Goal: Task Accomplishment & Management: Use online tool/utility

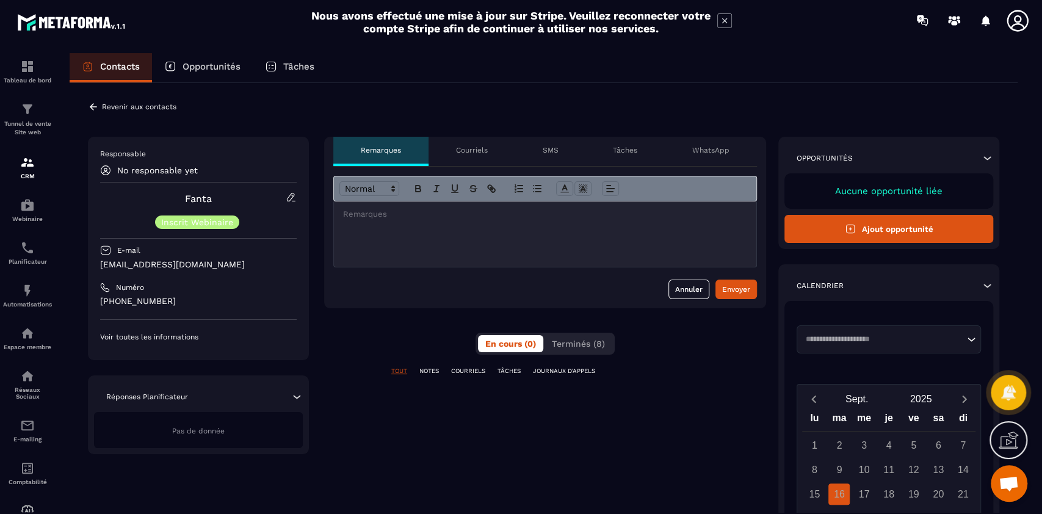
scroll to position [10109, 0]
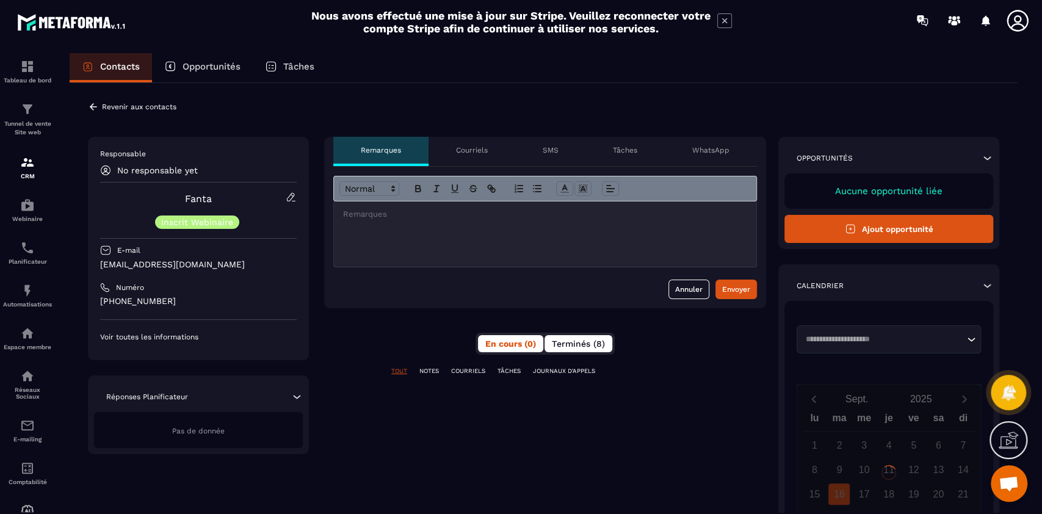
click at [583, 347] on span "Terminés (8)" at bounding box center [578, 344] width 53 height 10
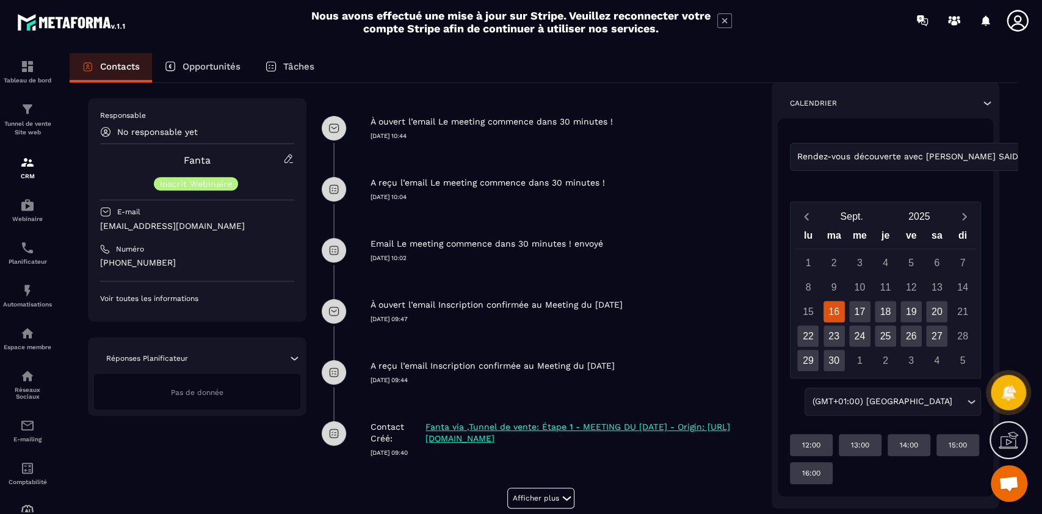
scroll to position [306, 0]
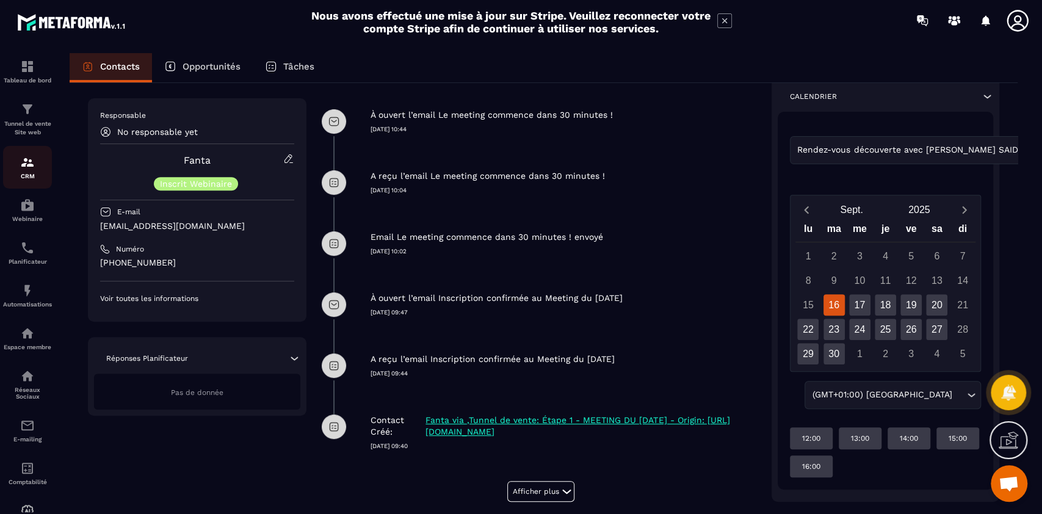
click at [20, 169] on img at bounding box center [27, 162] width 15 height 15
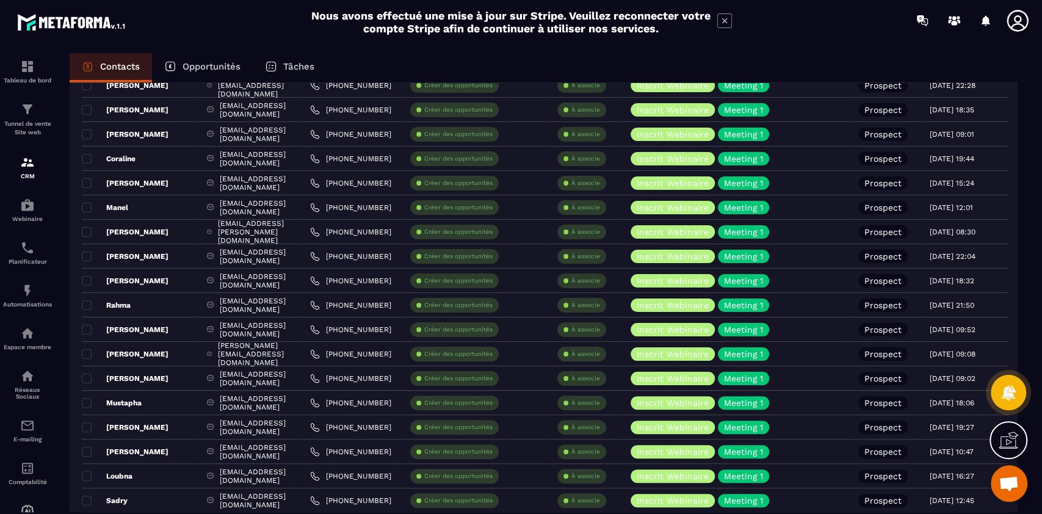
scroll to position [555, 0]
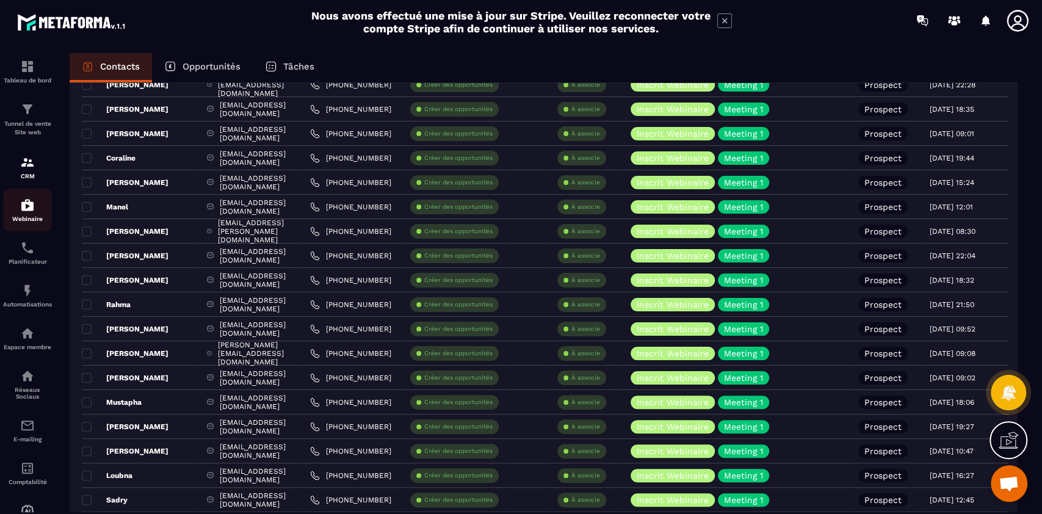
click at [22, 212] on img at bounding box center [27, 205] width 15 height 15
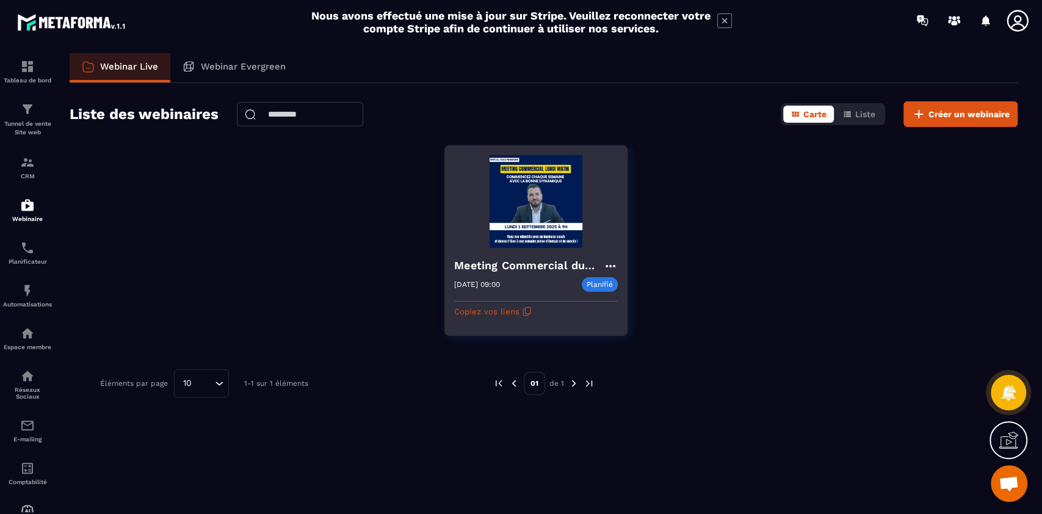
click at [534, 209] on img at bounding box center [536, 201] width 164 height 93
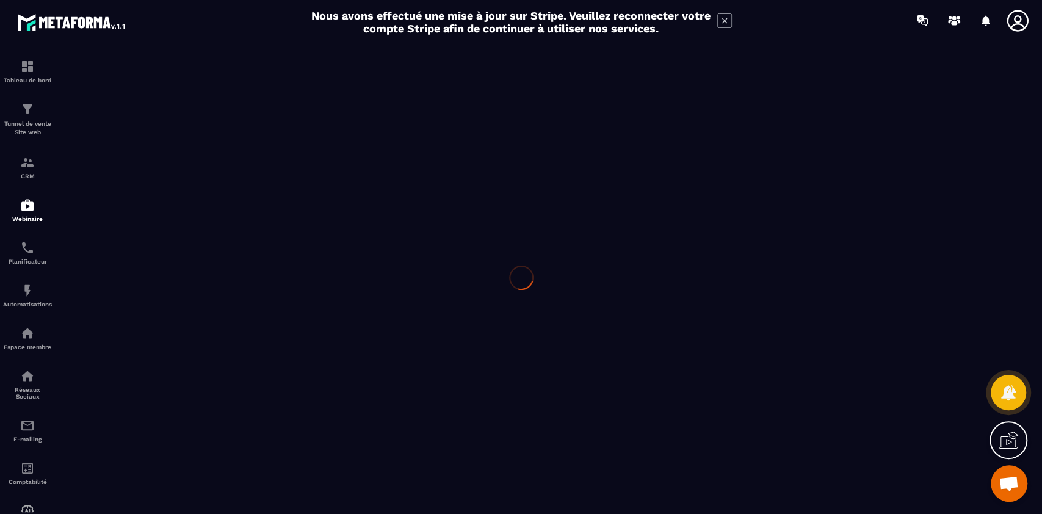
type input "**********"
type textarea "**********"
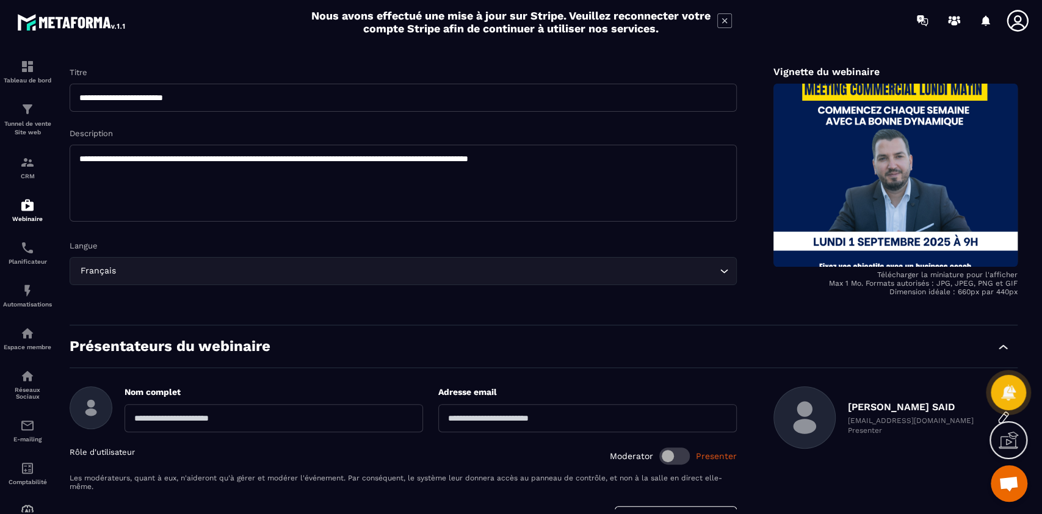
scroll to position [181, 0]
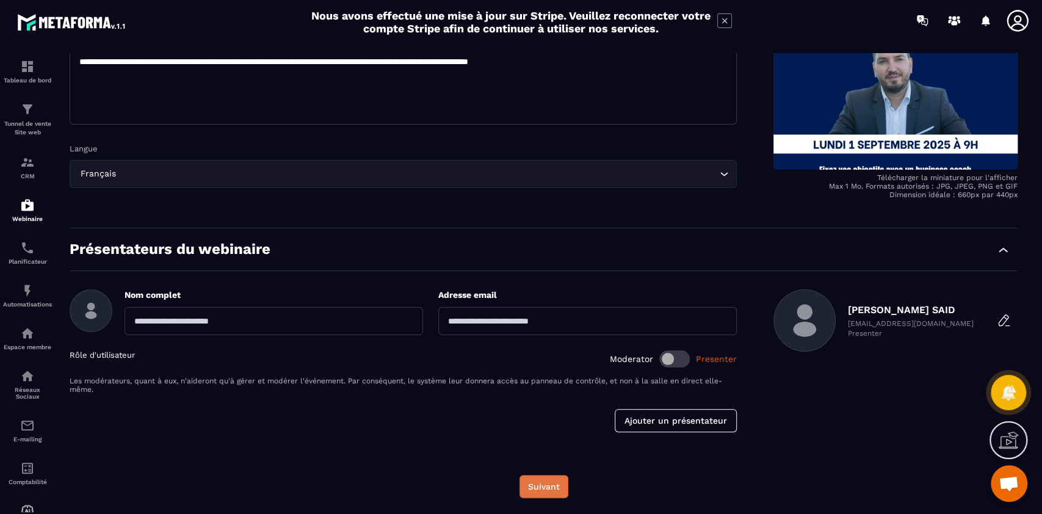
click at [543, 484] on button "Suivant" at bounding box center [544, 486] width 49 height 23
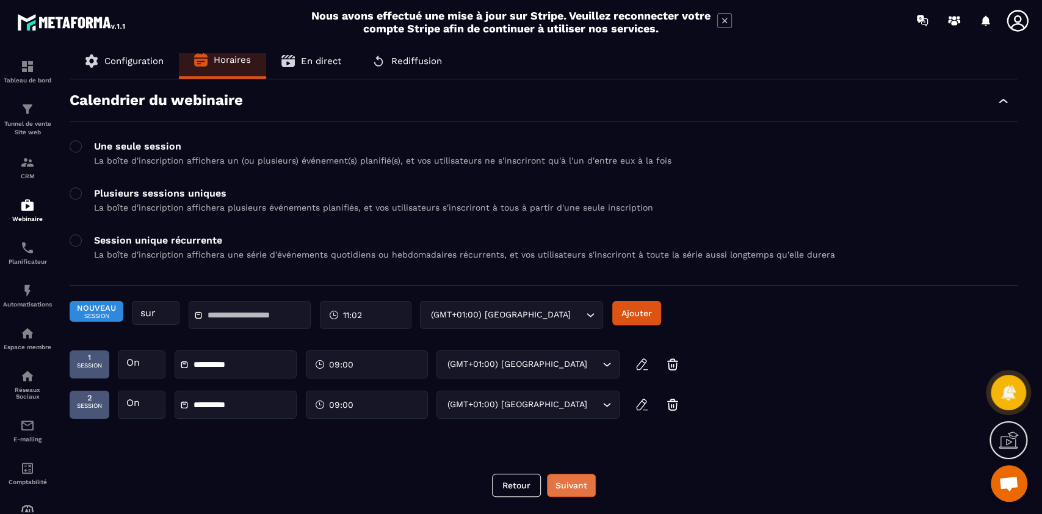
scroll to position [10, 0]
click at [577, 481] on button "Suivant" at bounding box center [571, 485] width 49 height 23
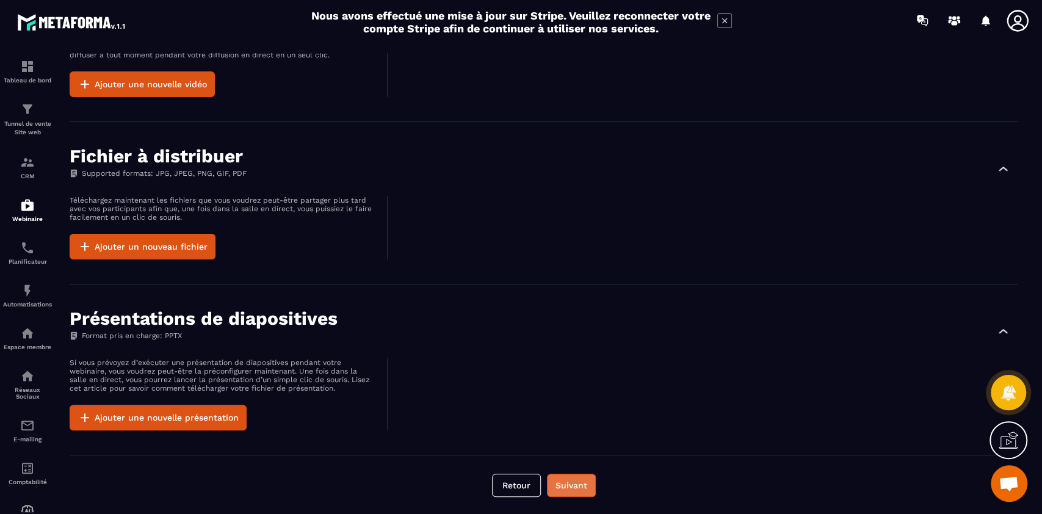
click at [575, 482] on button "Suivant" at bounding box center [571, 485] width 49 height 23
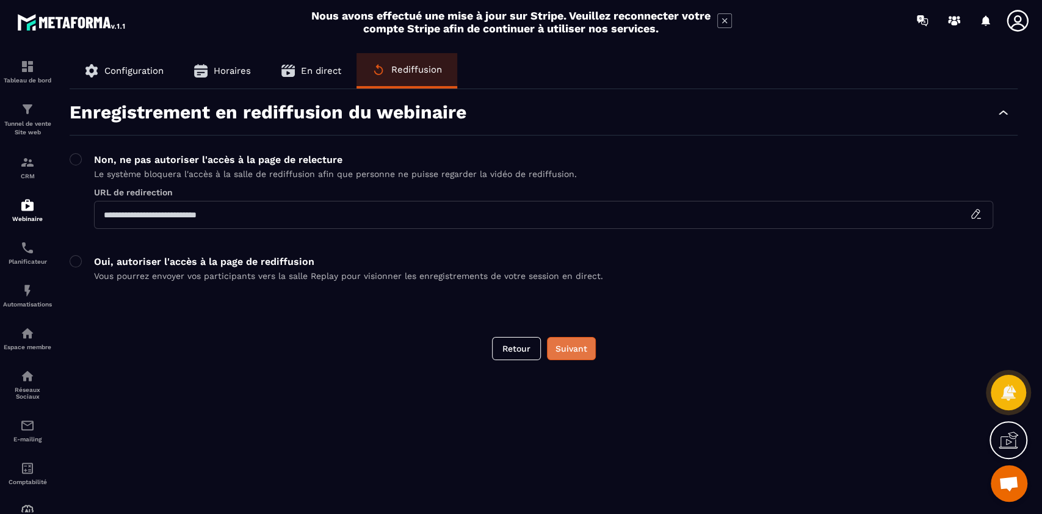
click at [570, 350] on button "Suivant" at bounding box center [571, 348] width 49 height 23
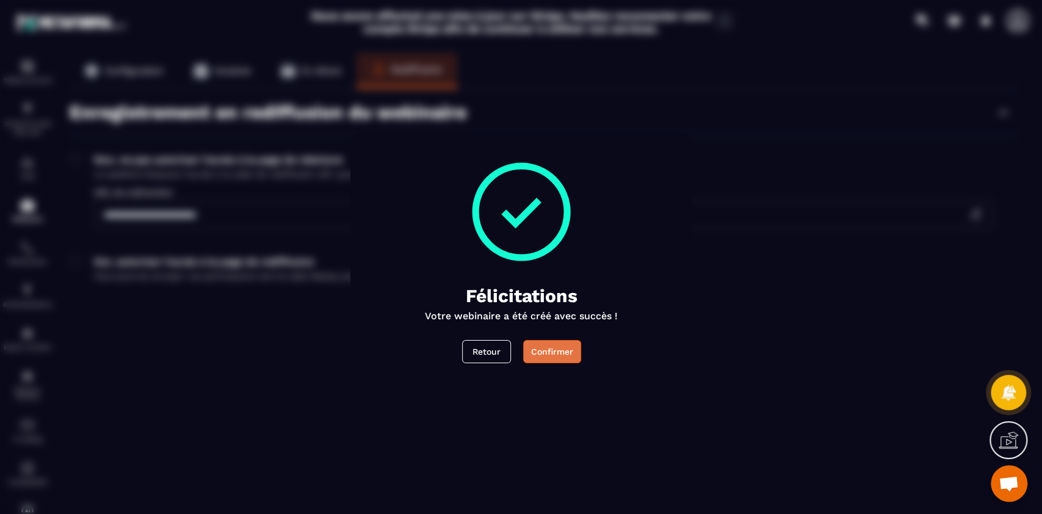
click at [549, 349] on div "Confirmer" at bounding box center [552, 352] width 42 height 12
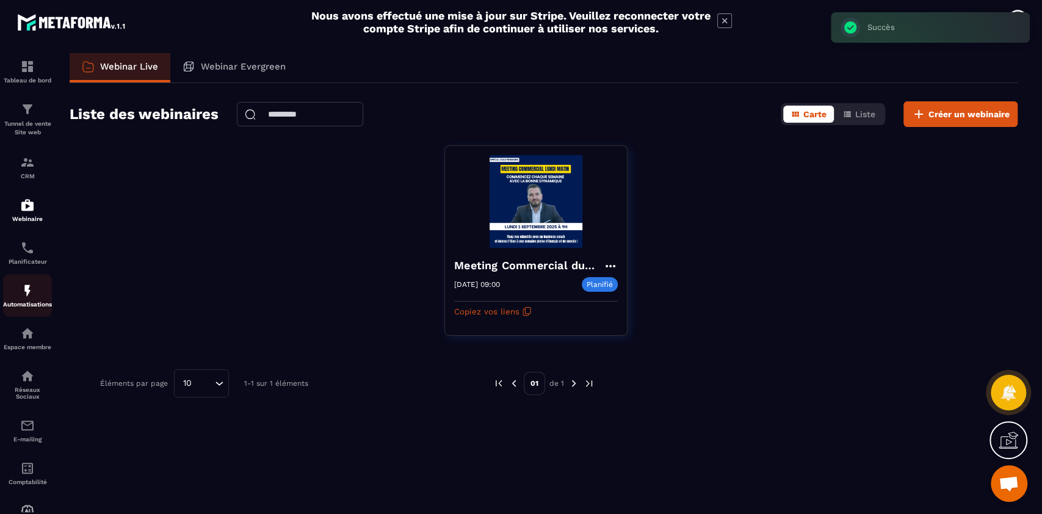
click at [28, 297] on img at bounding box center [27, 290] width 15 height 15
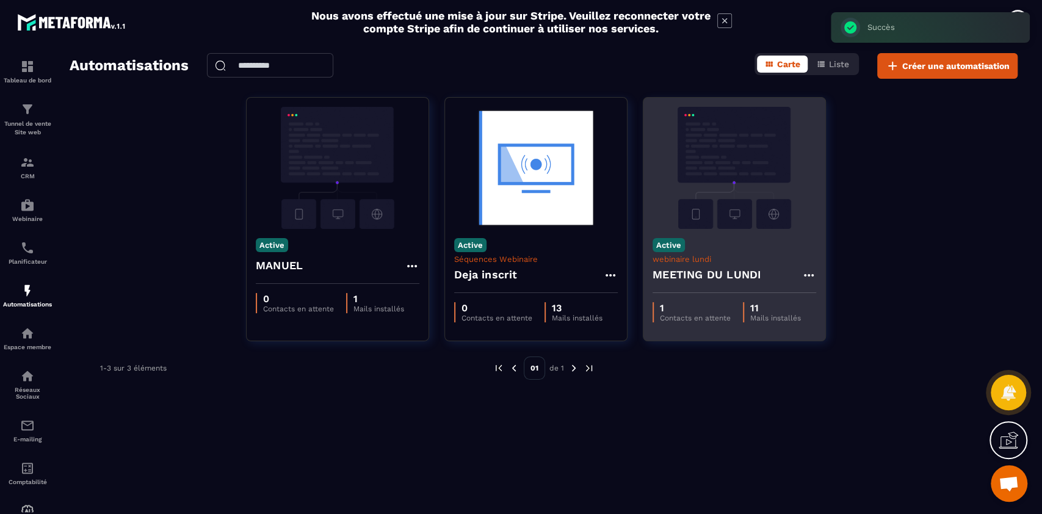
click at [724, 200] on img at bounding box center [735, 168] width 164 height 122
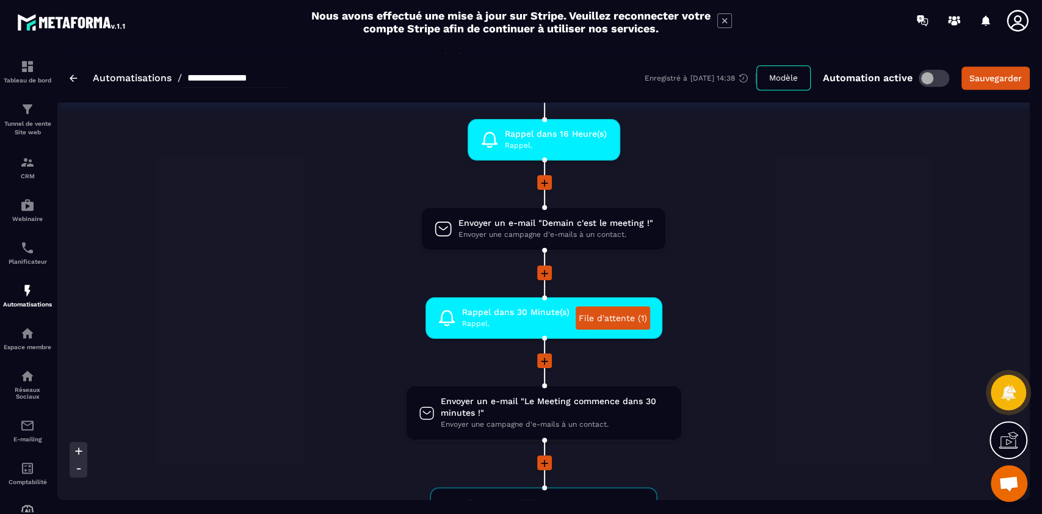
scroll to position [782, 0]
click at [606, 317] on link "File d'attente (1)" at bounding box center [613, 318] width 74 height 23
click at [34, 178] on p "CRM" at bounding box center [27, 176] width 49 height 7
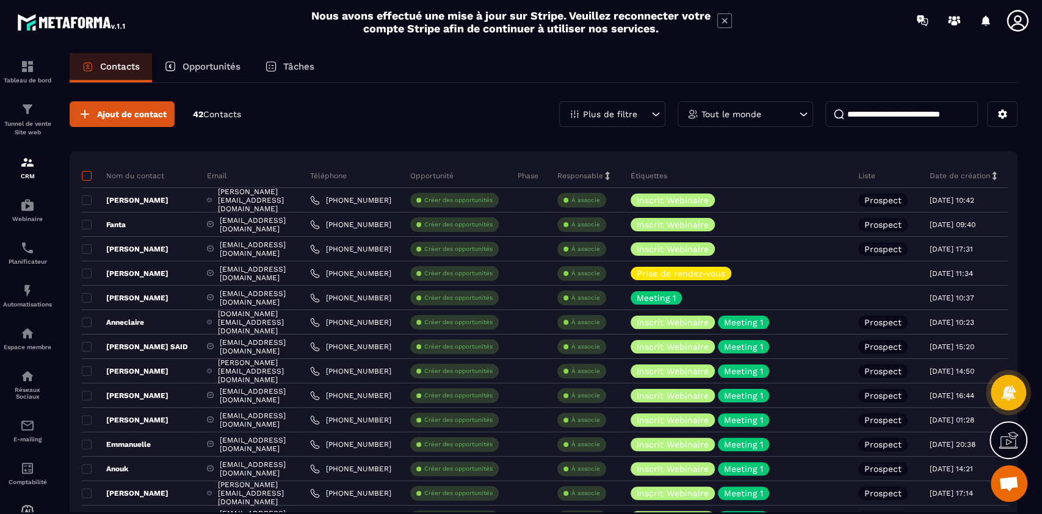
click at [82, 178] on span at bounding box center [87, 176] width 10 height 10
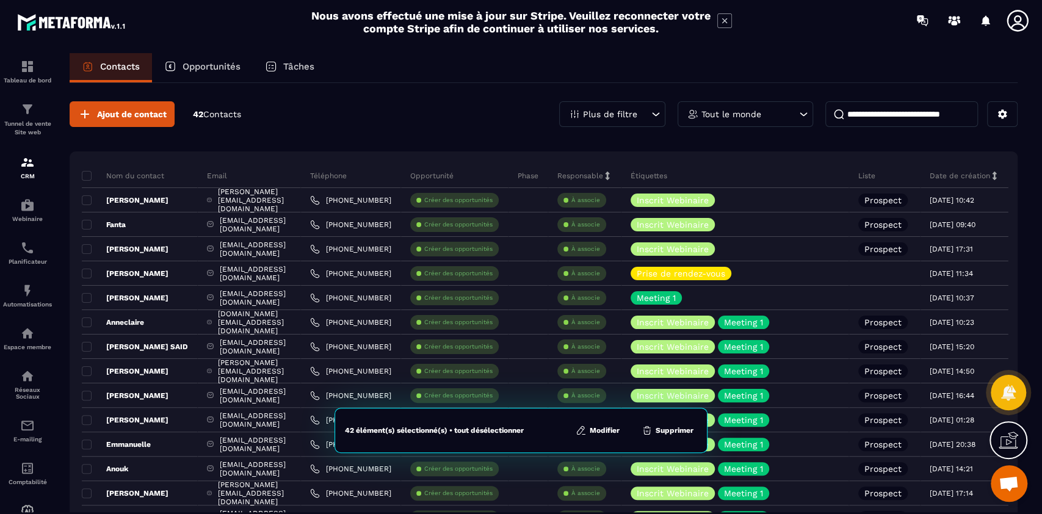
click at [601, 433] on button "Modifier" at bounding box center [597, 430] width 51 height 12
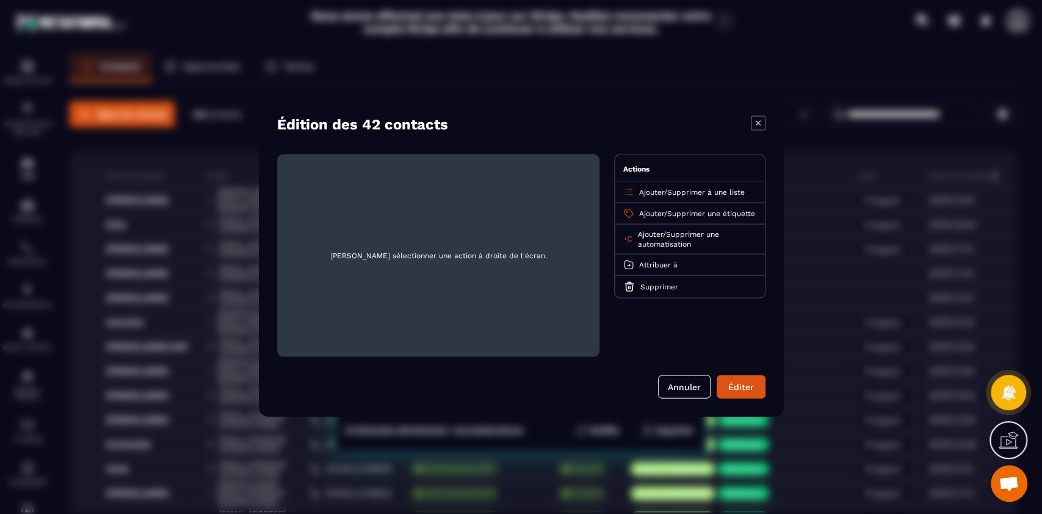
click at [699, 241] on span "Supprimer une automatisation" at bounding box center [677, 239] width 81 height 18
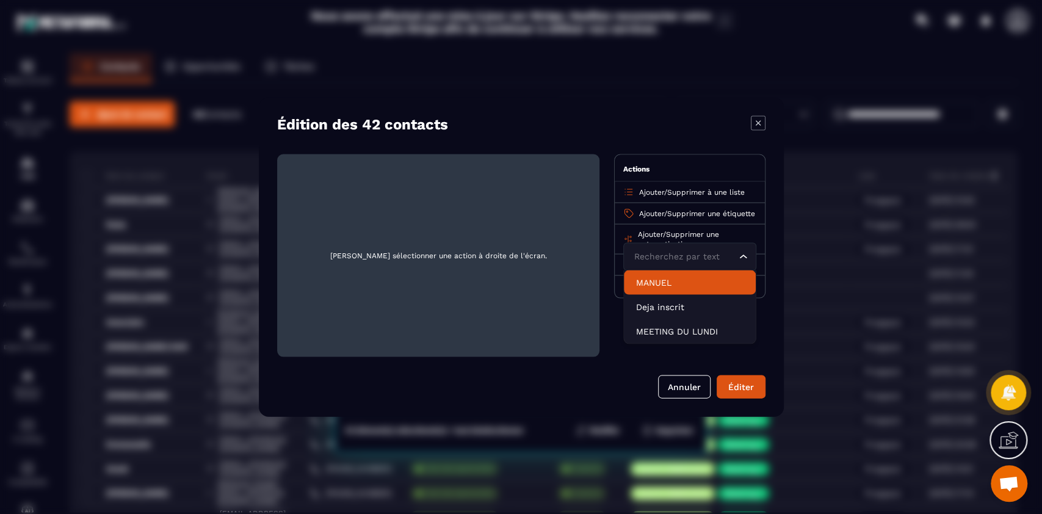
click at [682, 212] on span "Supprimer une étiquette" at bounding box center [711, 213] width 88 height 9
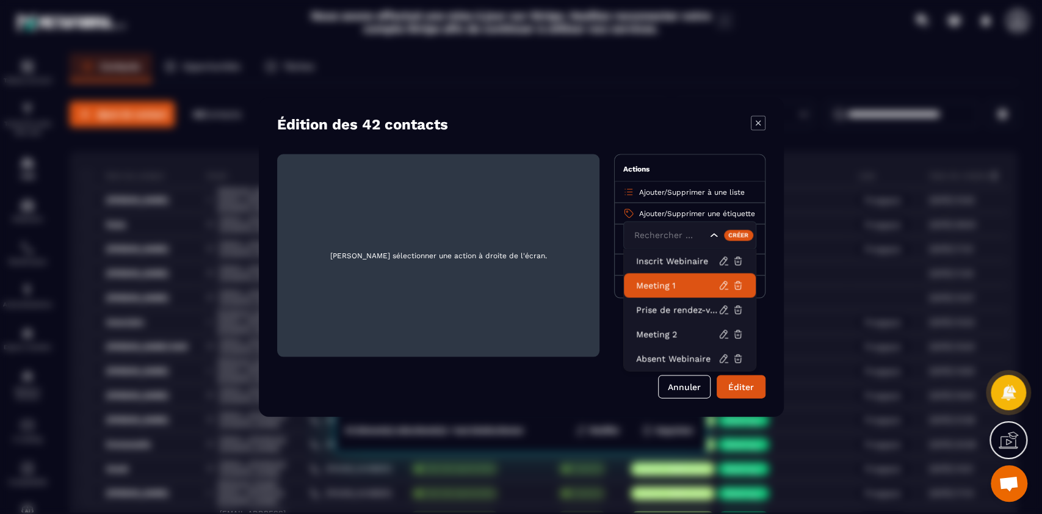
click at [679, 288] on p "Meeting 1" at bounding box center [677, 286] width 82 height 12
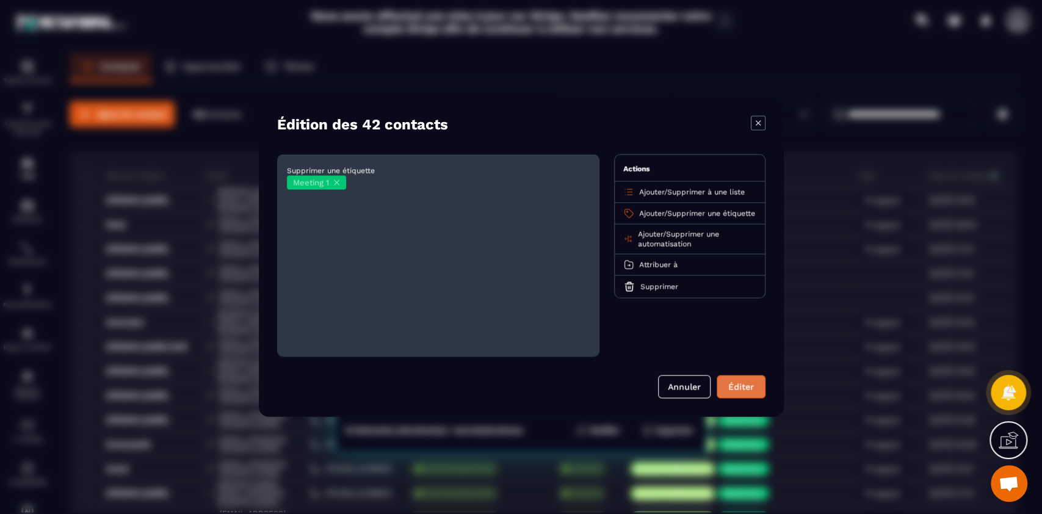
click at [744, 387] on button "Éditer" at bounding box center [741, 387] width 49 height 23
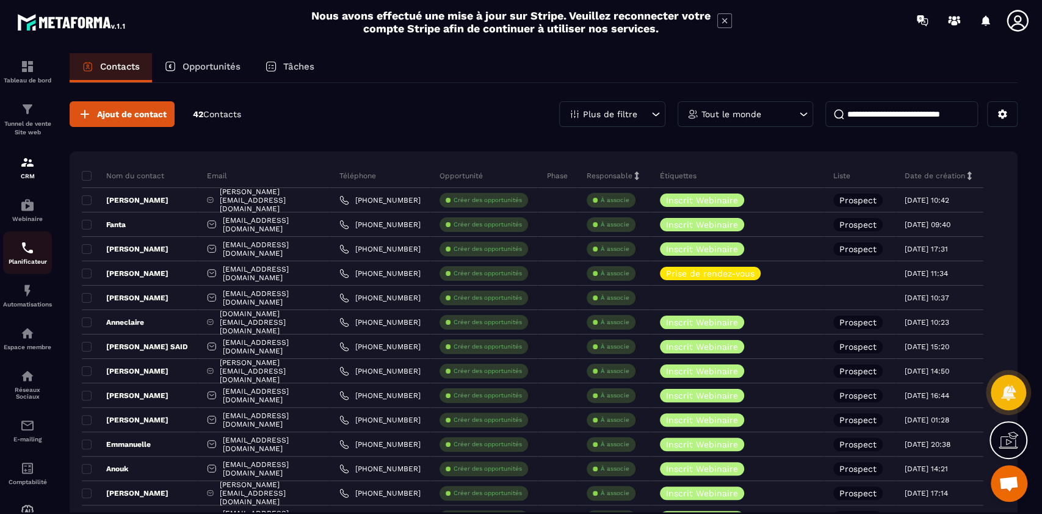
click at [27, 272] on link "Planificateur" at bounding box center [27, 252] width 49 height 43
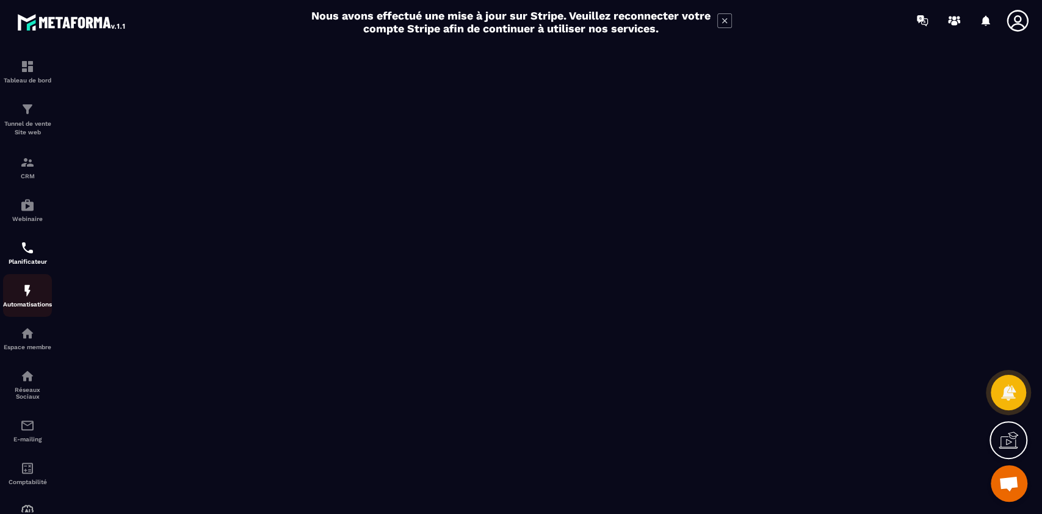
click at [31, 313] on link "Automatisations" at bounding box center [27, 295] width 49 height 43
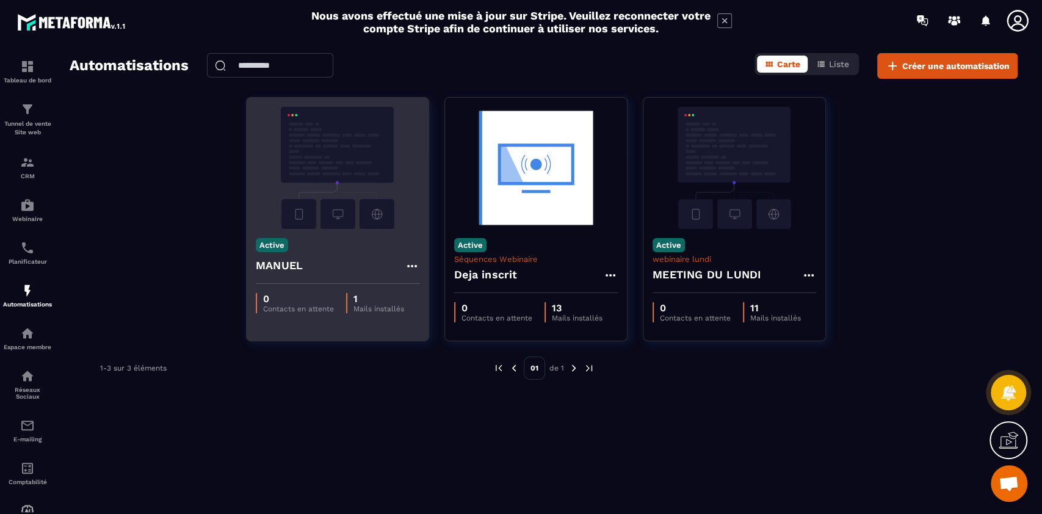
click at [337, 203] on img at bounding box center [338, 168] width 164 height 122
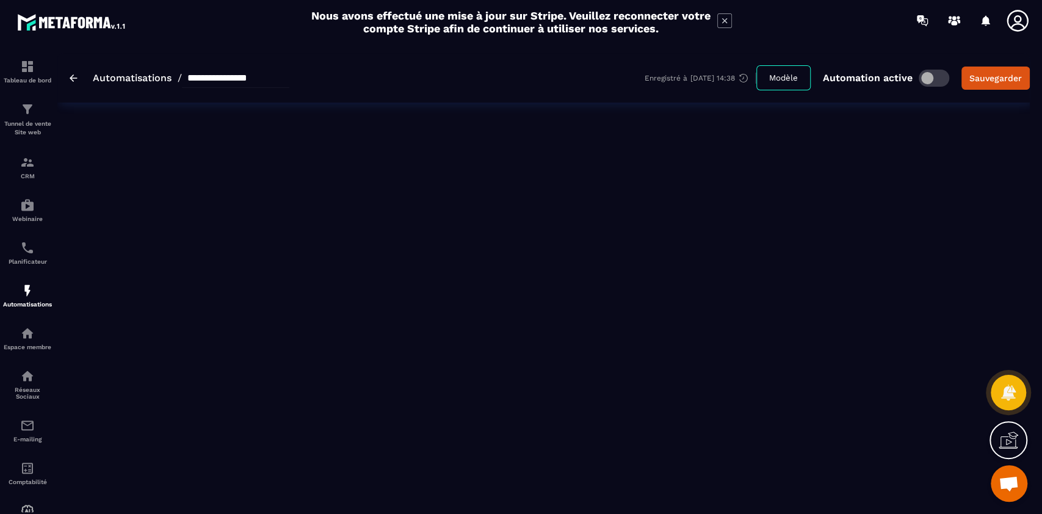
type input "******"
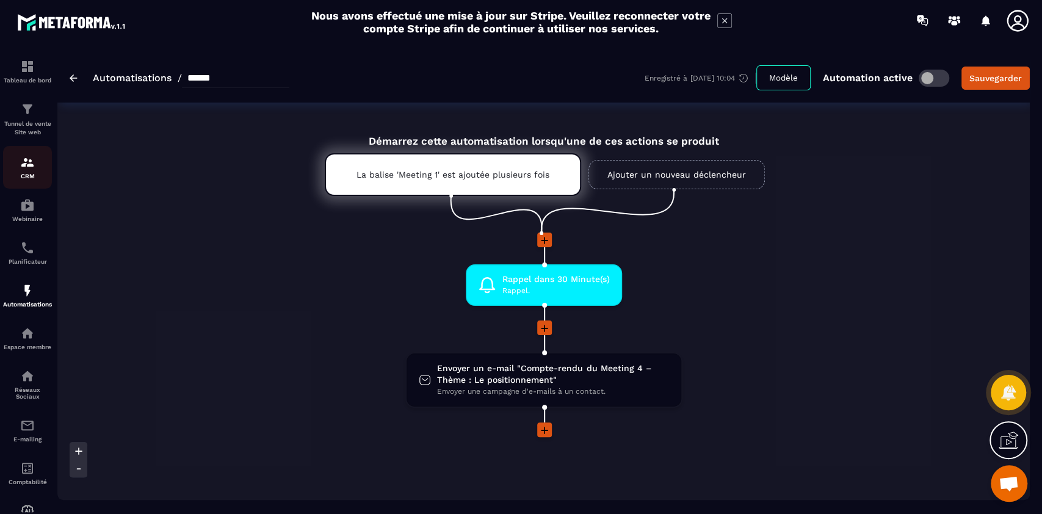
click at [29, 172] on div "CRM" at bounding box center [27, 167] width 49 height 24
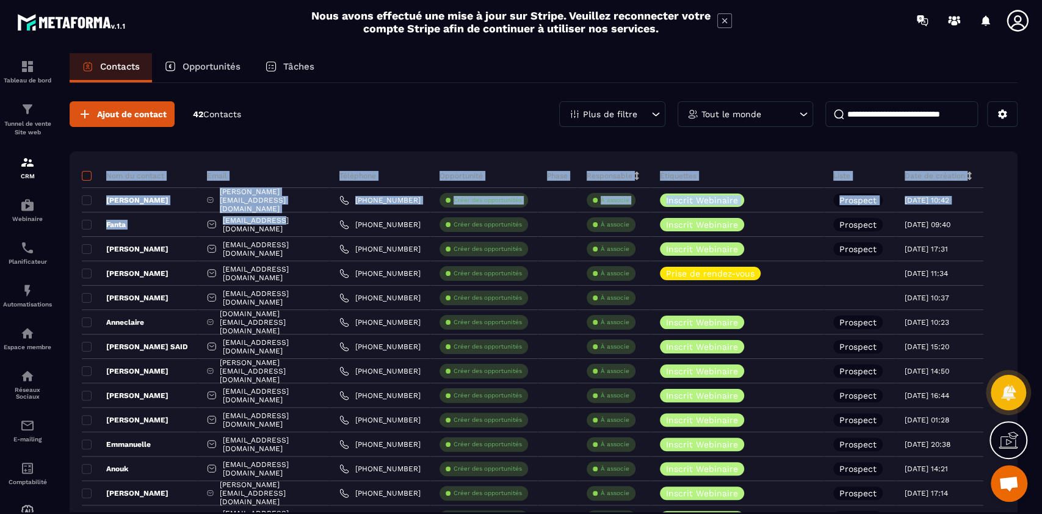
drag, startPoint x: 265, startPoint y: 212, endPoint x: 87, endPoint y: 176, distance: 181.8
click at [87, 176] on span at bounding box center [87, 176] width 10 height 10
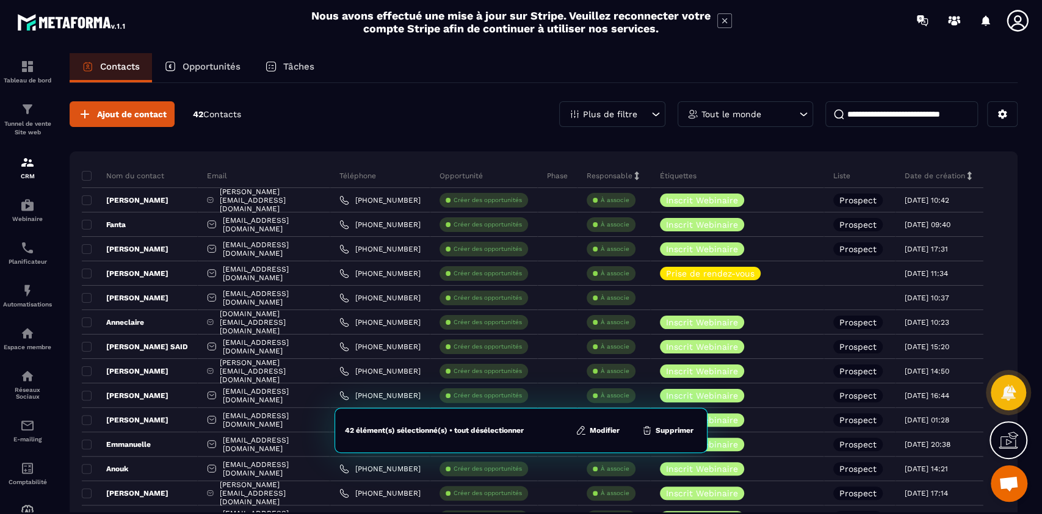
click at [610, 437] on div "42 élément(s) sélectionné(s) • tout désélectionner Modifier Supprimer" at bounding box center [521, 430] width 373 height 45
click at [609, 433] on button "Modifier" at bounding box center [597, 430] width 51 height 12
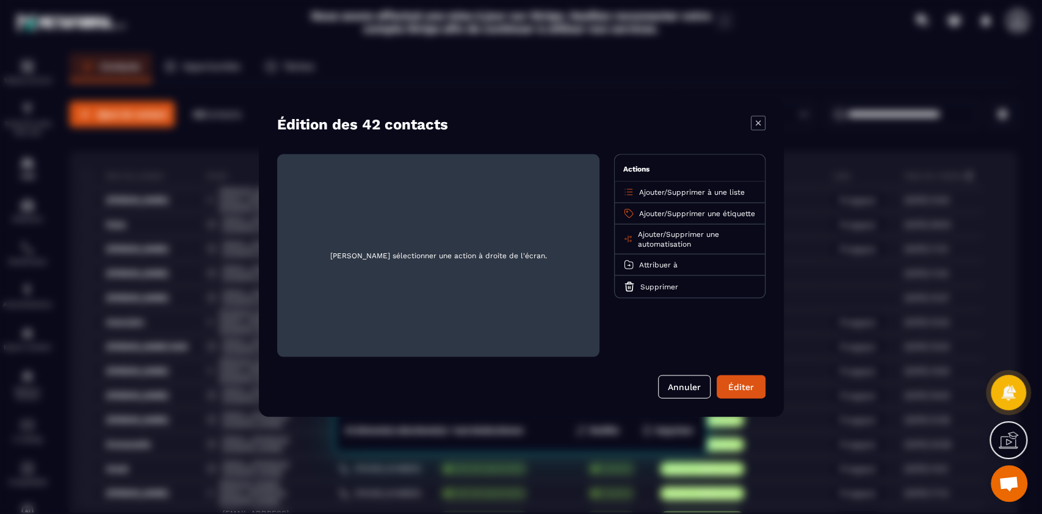
click at [650, 209] on span "Ajouter" at bounding box center [651, 213] width 25 height 9
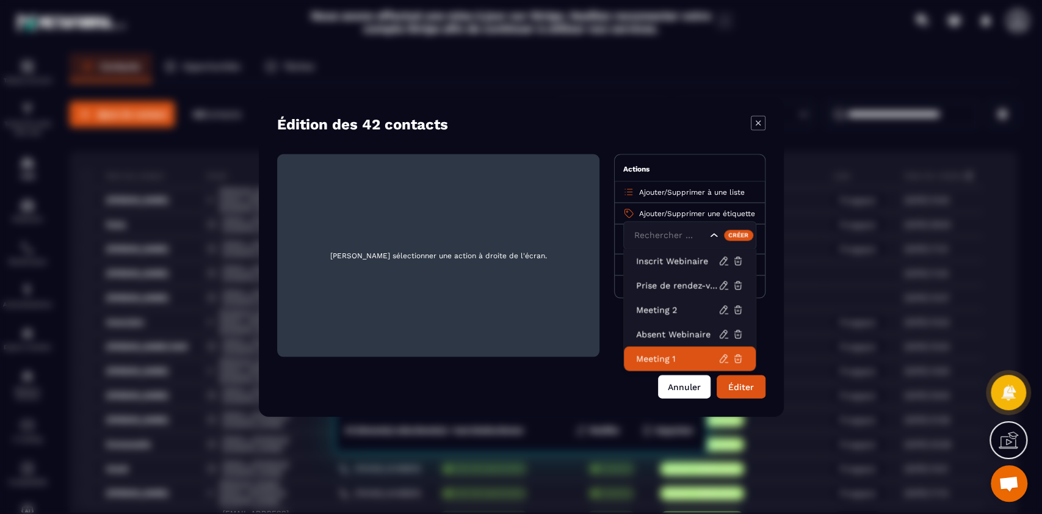
click at [673, 385] on button "Annuler" at bounding box center [684, 387] width 53 height 23
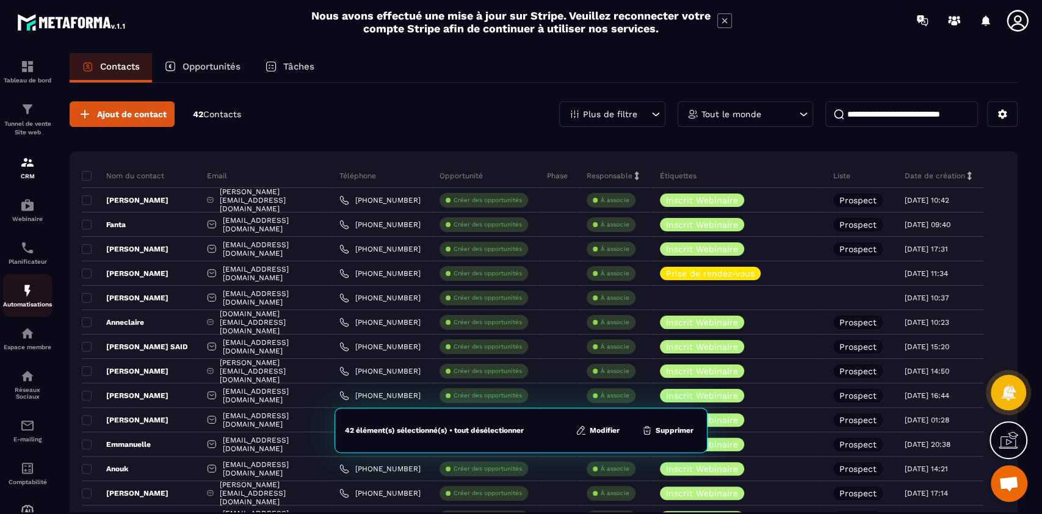
click at [31, 299] on div "Automatisations" at bounding box center [27, 295] width 49 height 24
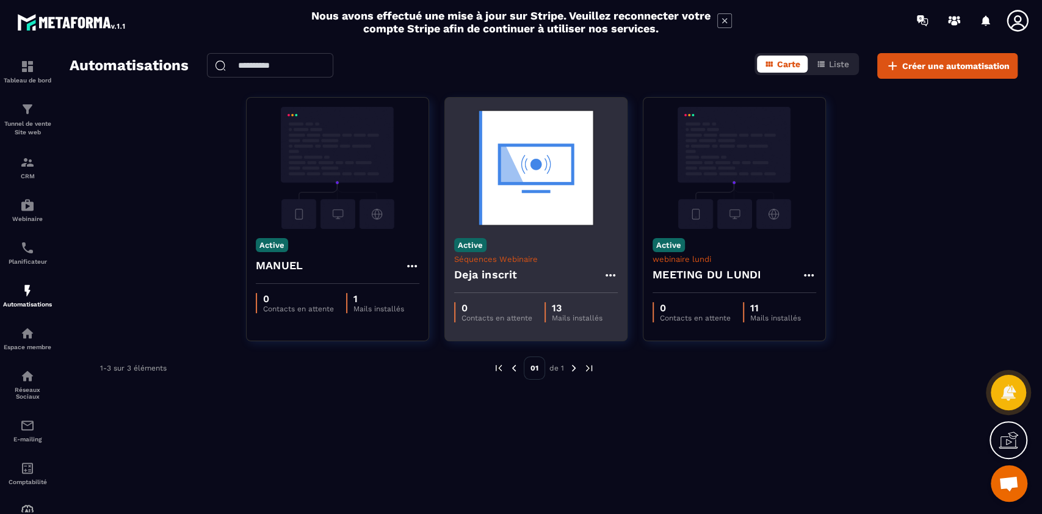
click at [614, 278] on icon at bounding box center [610, 275] width 15 height 15
click at [657, 357] on button "Supprimer" at bounding box center [646, 349] width 76 height 22
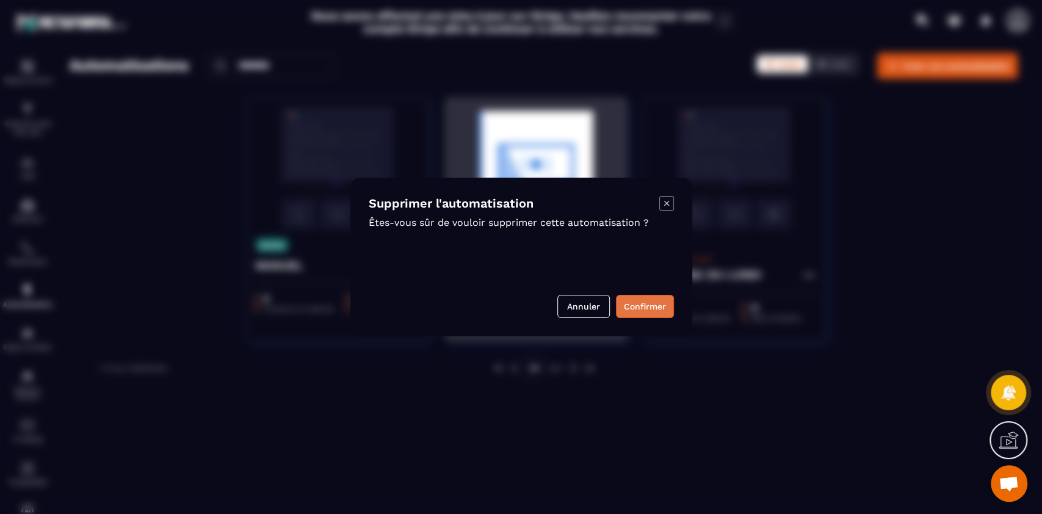
click at [646, 311] on button "Confirmer" at bounding box center [645, 306] width 58 height 23
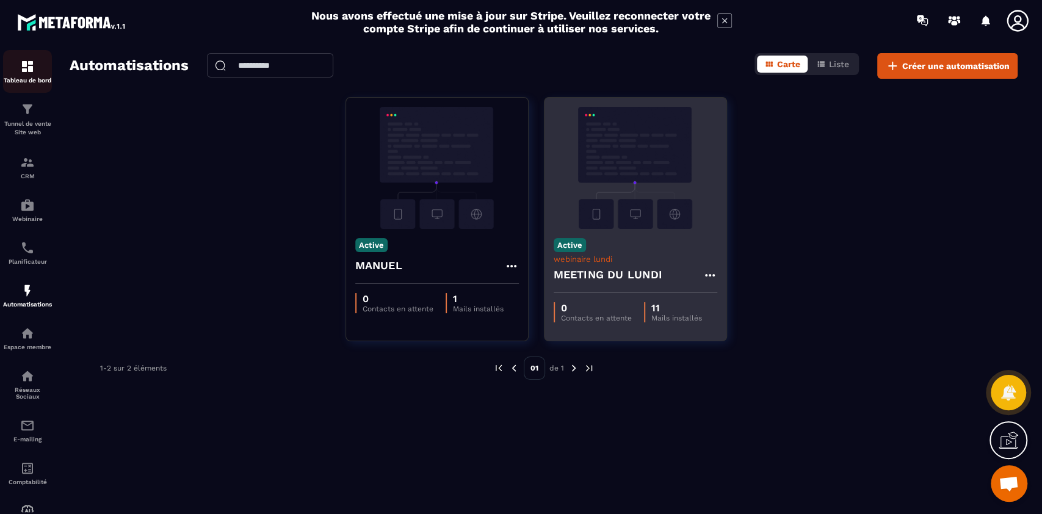
click at [28, 67] on img at bounding box center [27, 66] width 15 height 15
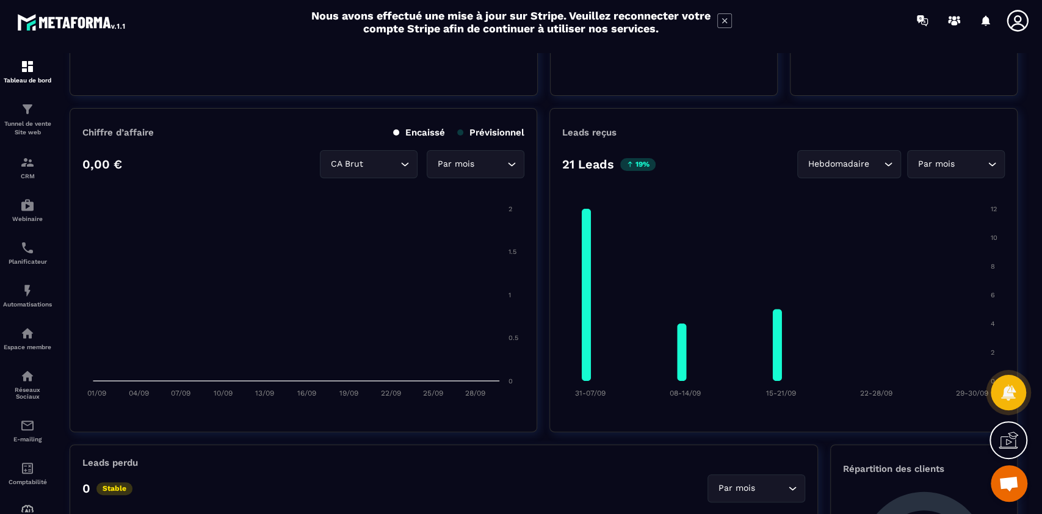
scroll to position [277, 0]
click at [31, 441] on p "E-mailing" at bounding box center [27, 439] width 49 height 7
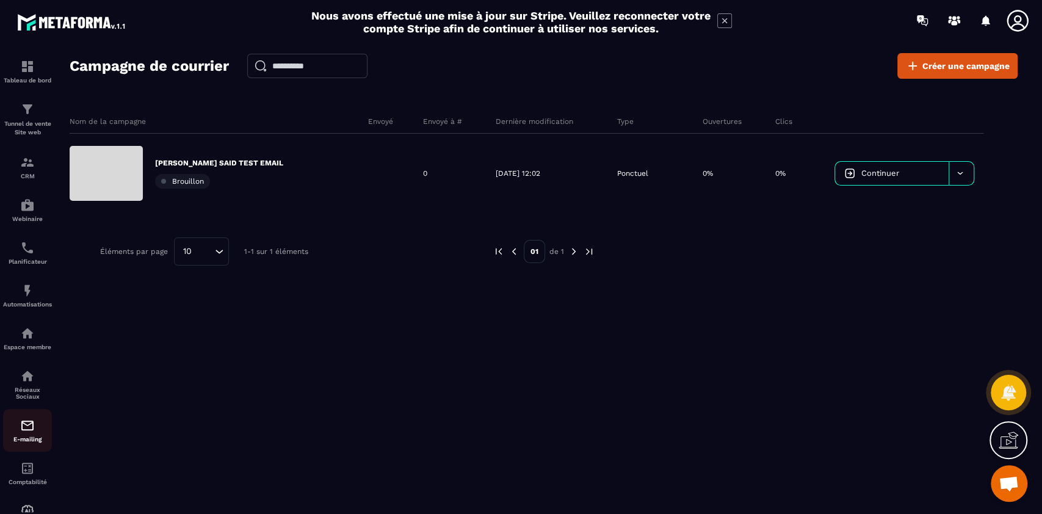
click at [37, 429] on div "E-mailing" at bounding box center [27, 430] width 49 height 24
click at [22, 125] on p "Tunnel de vente Site web" at bounding box center [27, 128] width 49 height 17
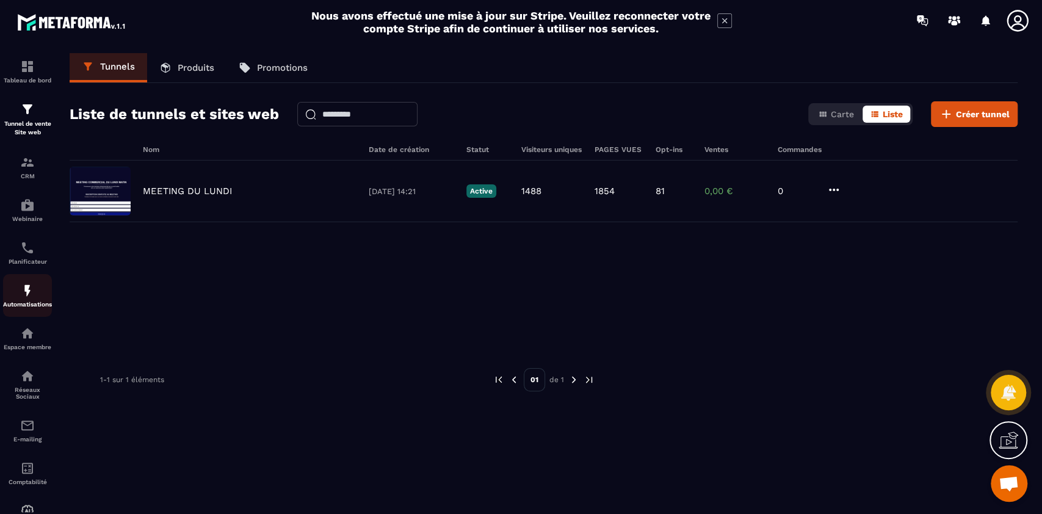
click at [27, 296] on img at bounding box center [27, 290] width 15 height 15
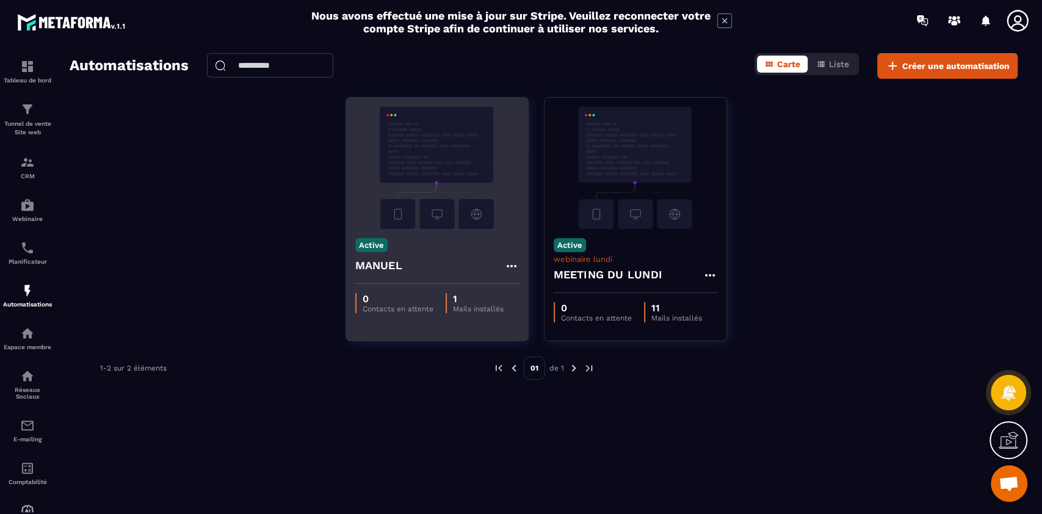
click at [483, 202] on img at bounding box center [437, 168] width 164 height 122
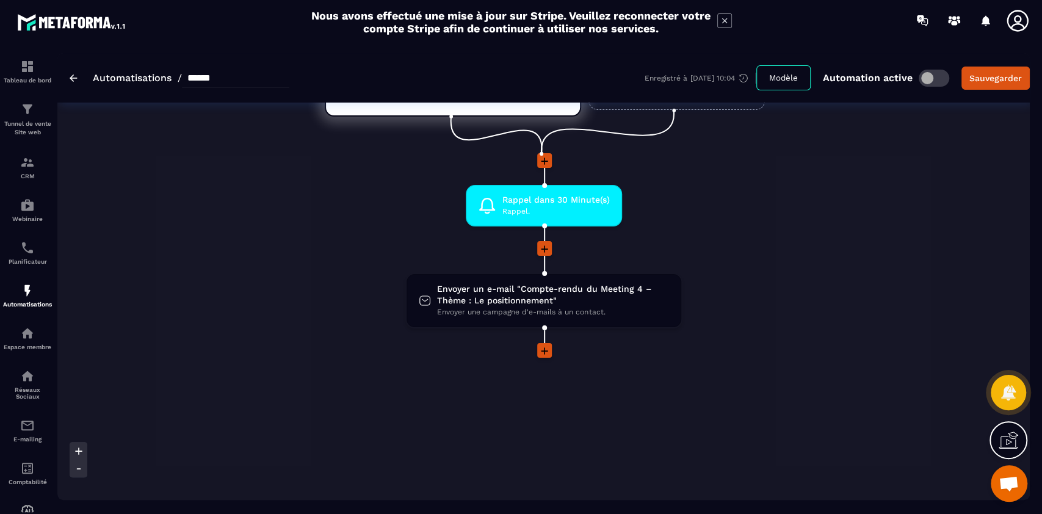
scroll to position [128, 0]
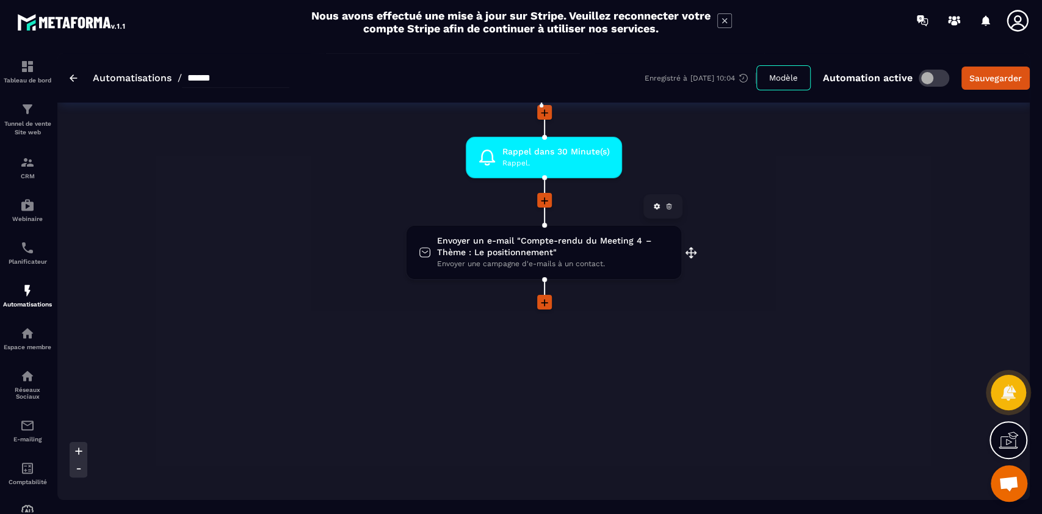
drag, startPoint x: 531, startPoint y: 253, endPoint x: 495, endPoint y: 258, distance: 37.0
click at [495, 258] on span "Envoyer une campagne d'e-mails à un contact." at bounding box center [552, 264] width 231 height 12
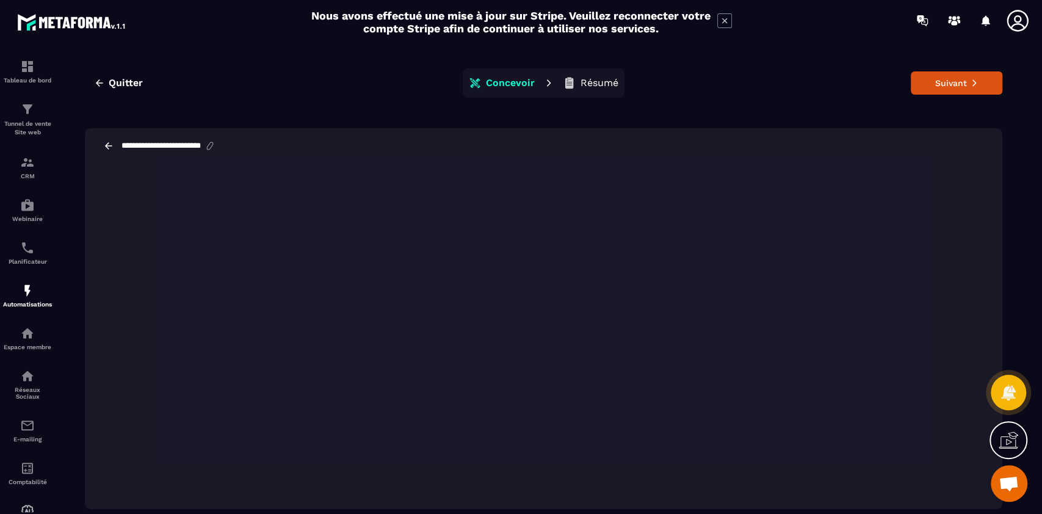
click at [585, 87] on p "Résumé" at bounding box center [600, 83] width 38 height 12
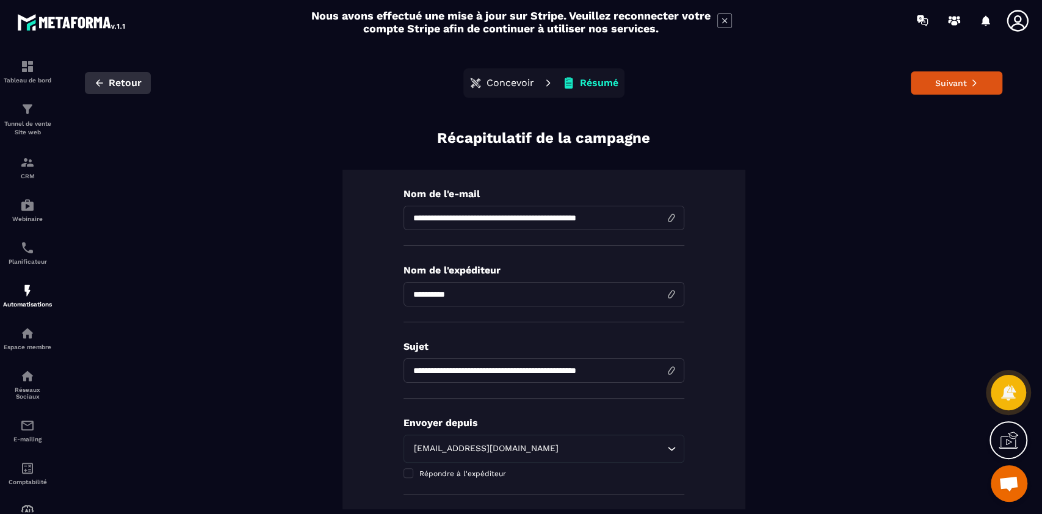
click at [122, 81] on span "Retour" at bounding box center [125, 83] width 33 height 12
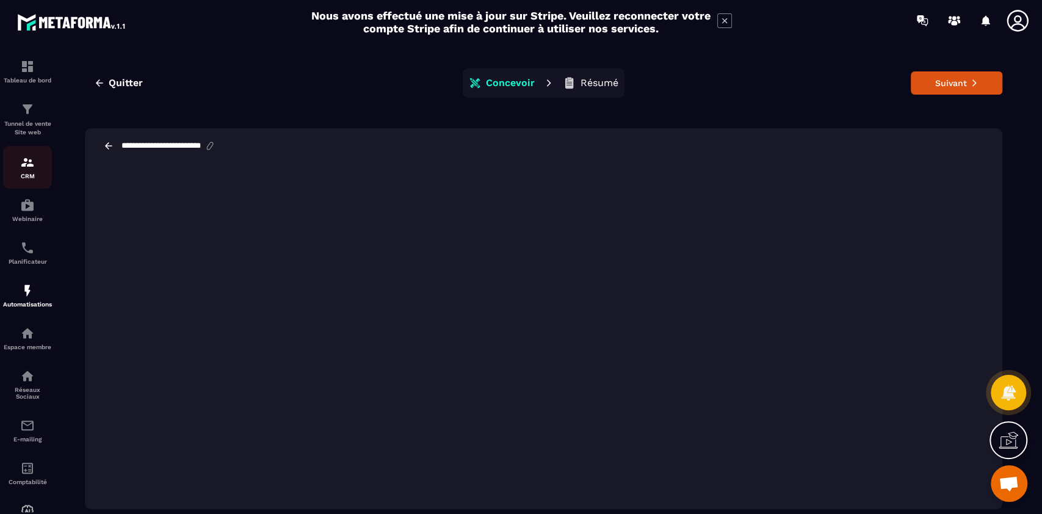
click at [35, 176] on p "CRM" at bounding box center [27, 176] width 49 height 7
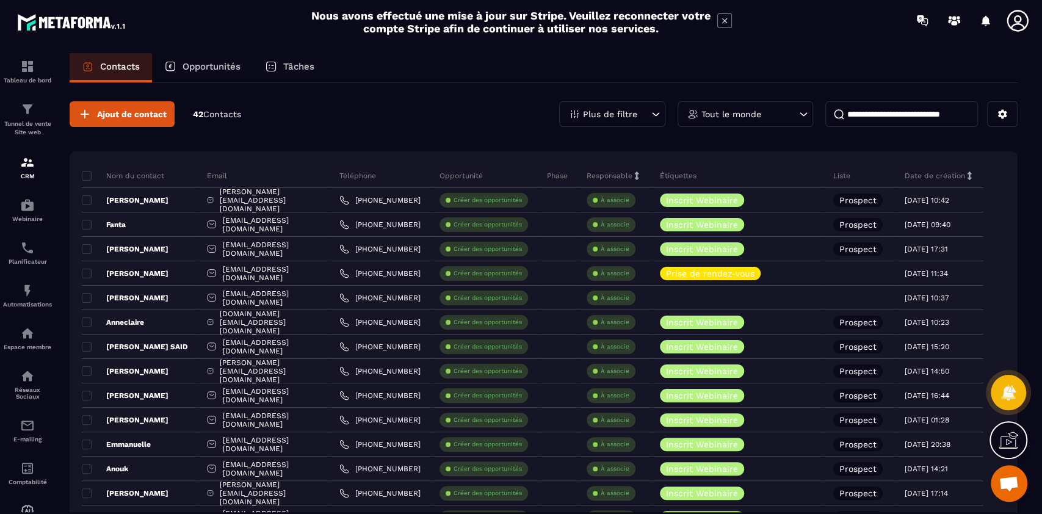
click at [35, 176] on p "CRM" at bounding box center [27, 176] width 49 height 7
click at [626, 114] on p "Plus de filtre" at bounding box center [610, 114] width 54 height 9
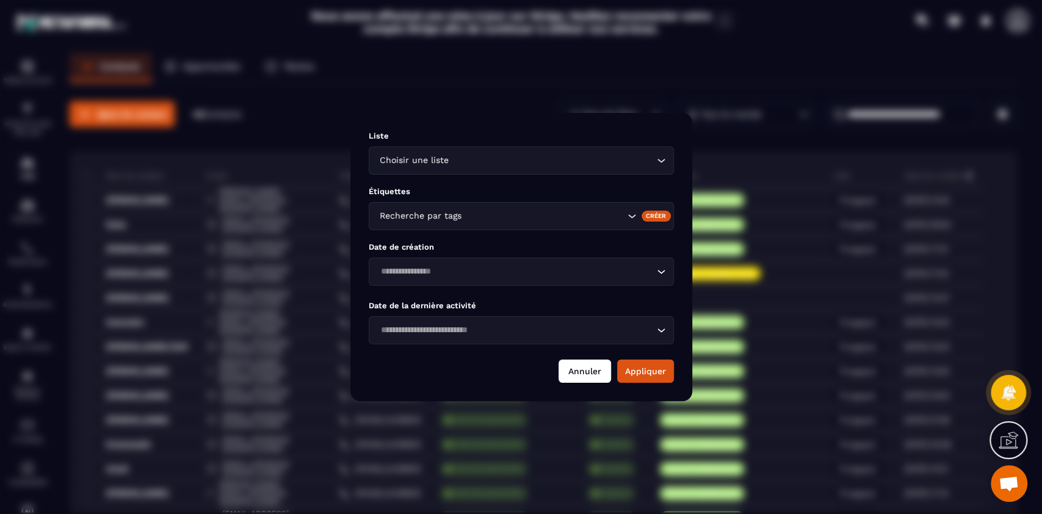
click at [595, 375] on button "Annuler" at bounding box center [585, 371] width 53 height 23
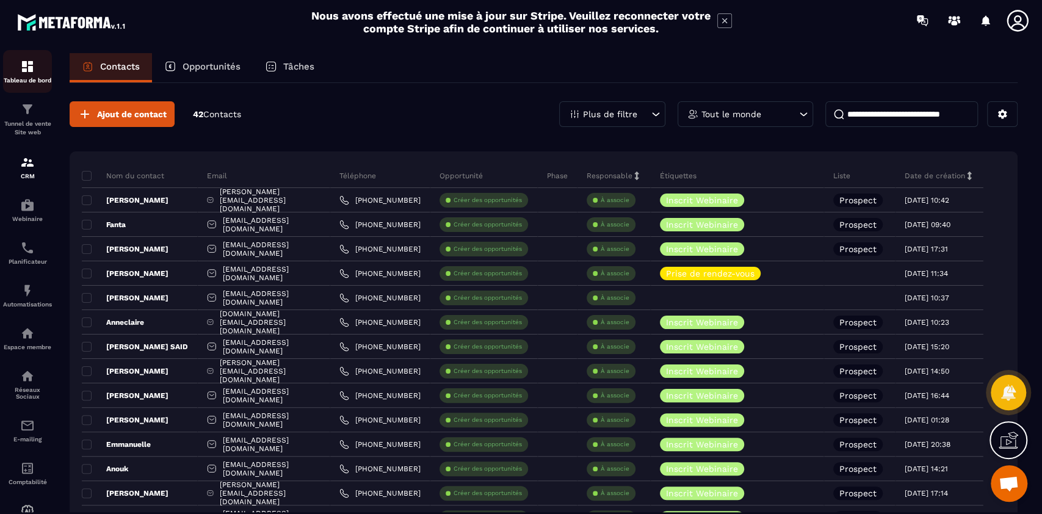
click at [27, 81] on p "Tableau de bord" at bounding box center [27, 80] width 49 height 7
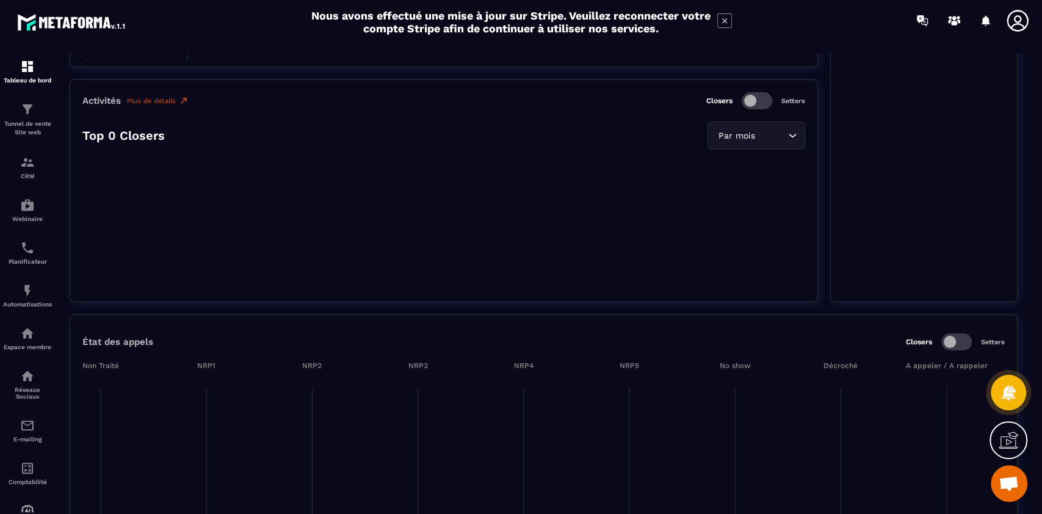
scroll to position [909, 0]
click at [1027, 134] on section "Tableau de bord Afficher le tableau : Général Statistiques globales Par mois Lo…" at bounding box center [543, 284] width 973 height 462
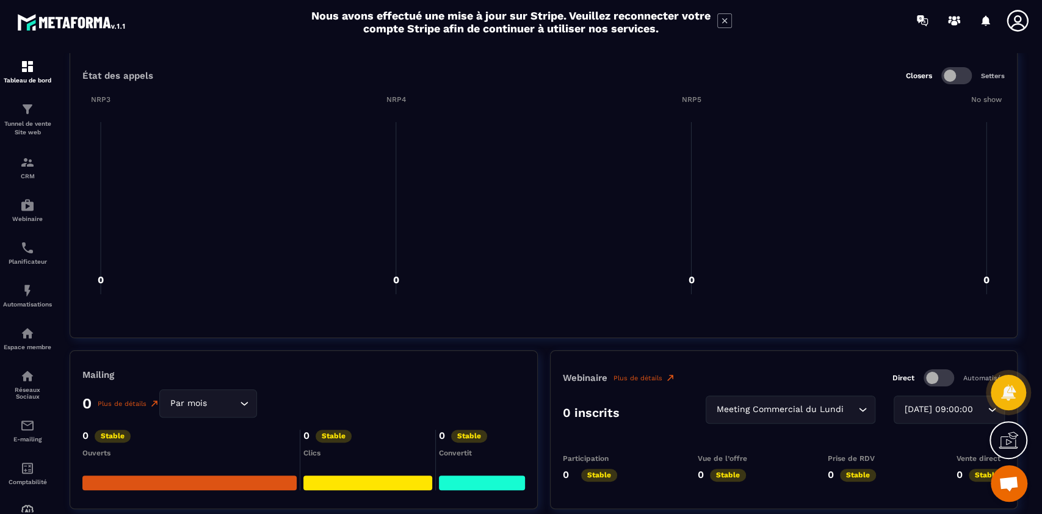
scroll to position [1177, 0]
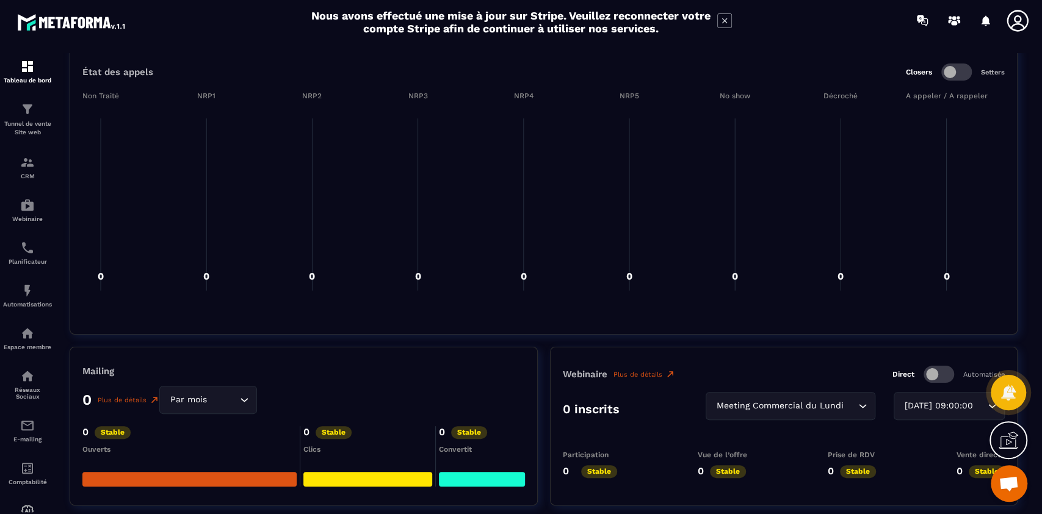
click at [214, 401] on input "Search for option" at bounding box center [222, 399] width 27 height 13
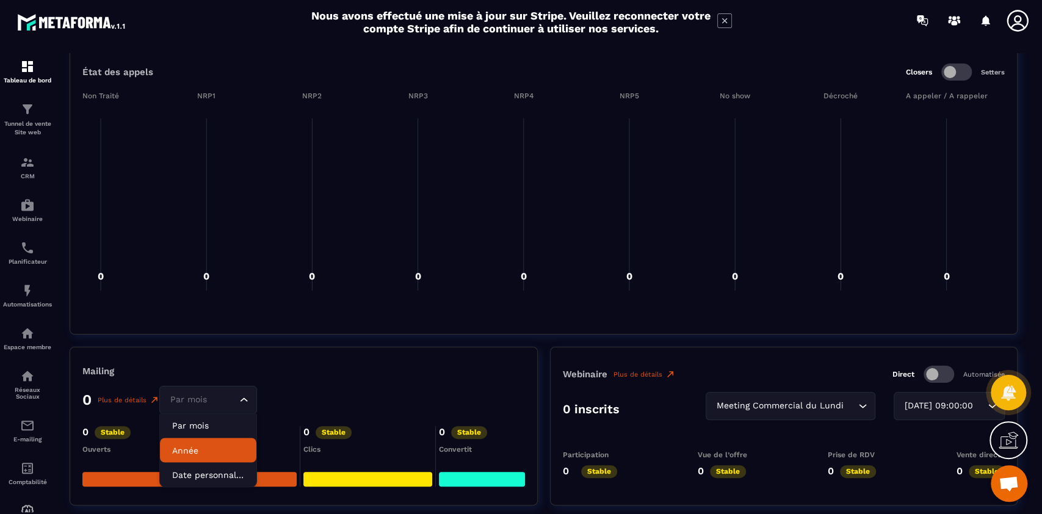
click at [206, 452] on p "Année" at bounding box center [208, 450] width 72 height 12
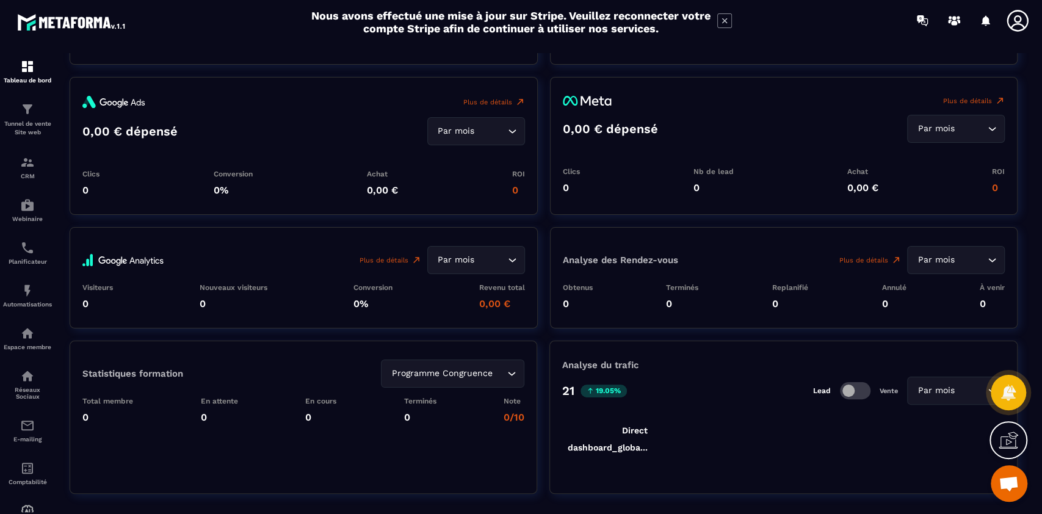
scroll to position [1609, 0]
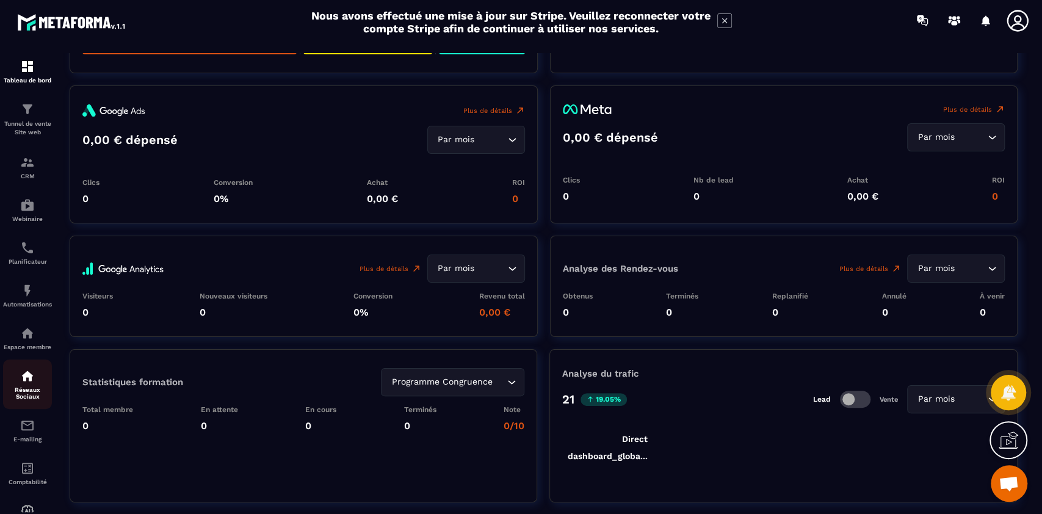
click at [34, 395] on p "Réseaux Sociaux" at bounding box center [27, 392] width 49 height 13
